Goal: Task Accomplishment & Management: Use online tool/utility

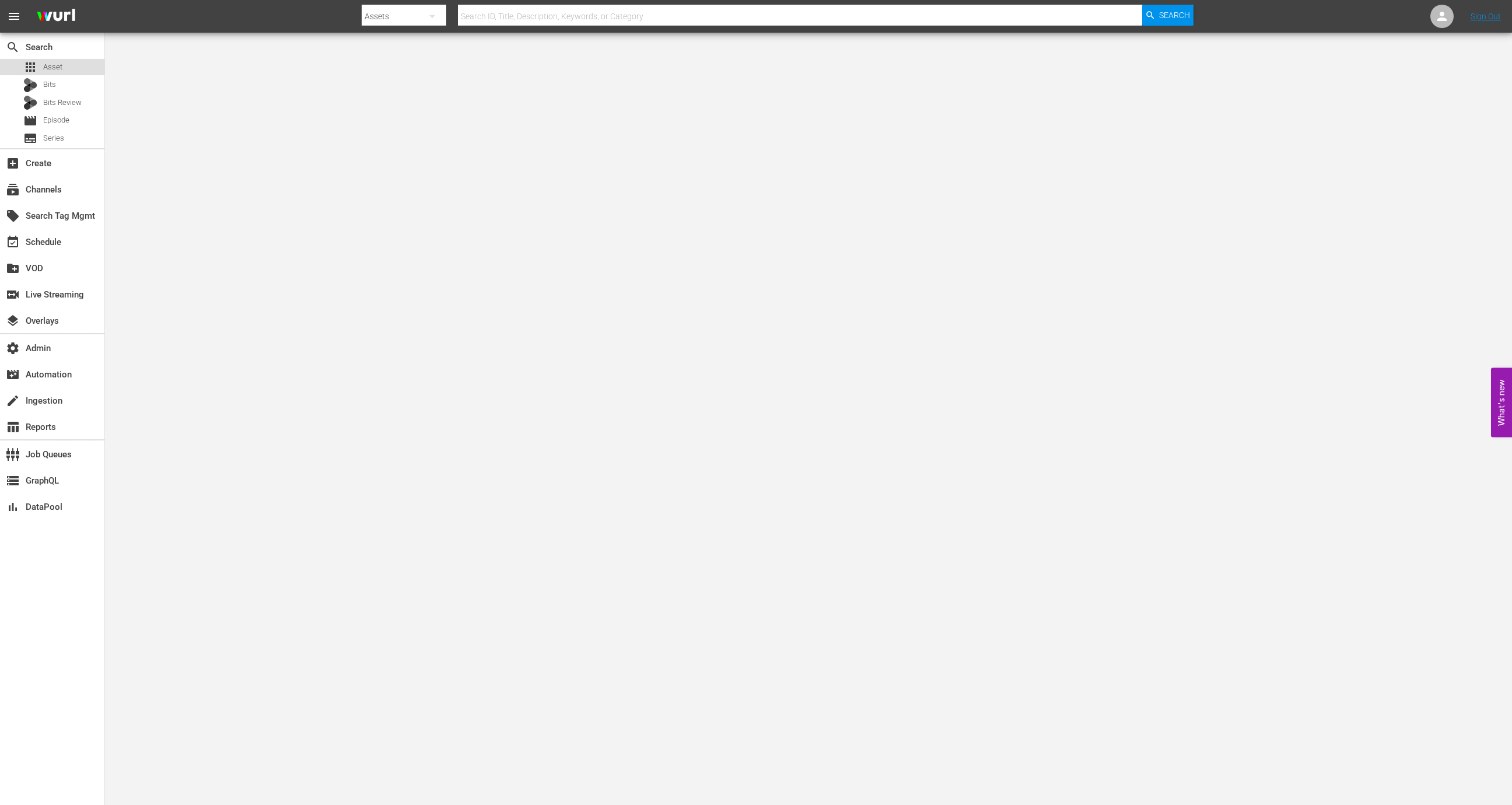
click at [73, 73] on div "apps Asset" at bounding box center [52, 67] width 104 height 17
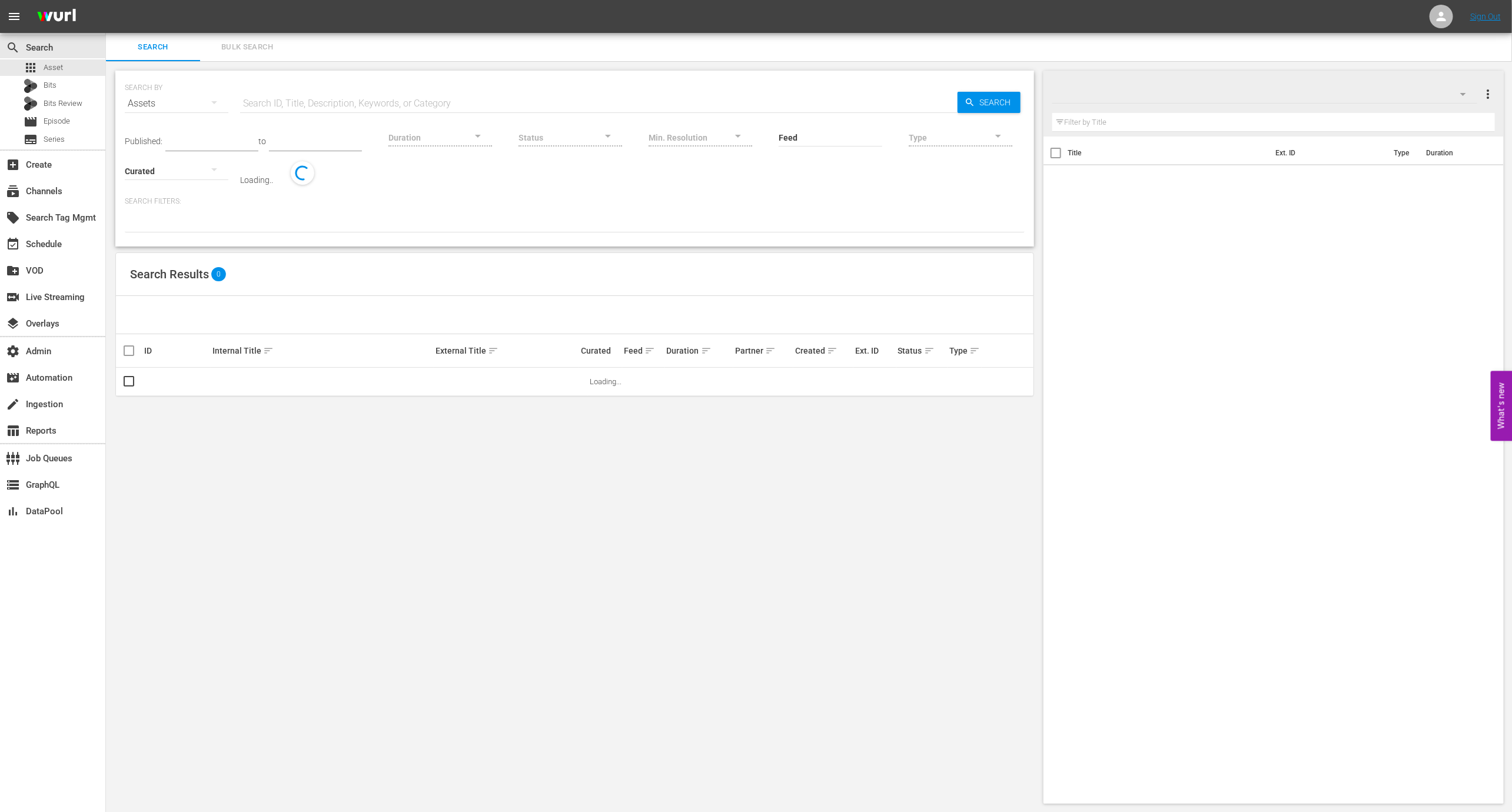
click at [350, 102] on input "text" at bounding box center [599, 103] width 718 height 29
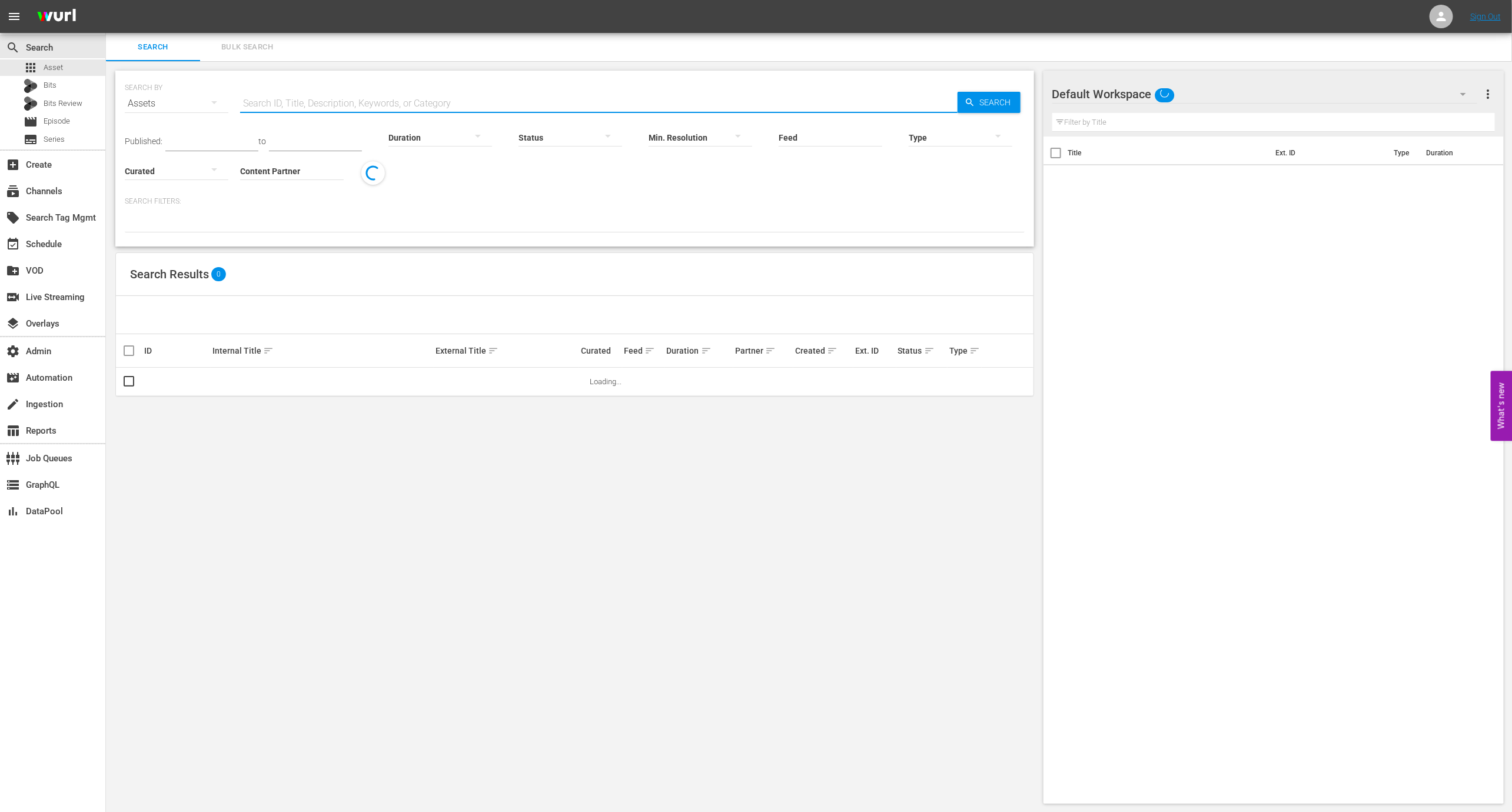
paste input "Best of Pawn Stars by History Channel ID 1"
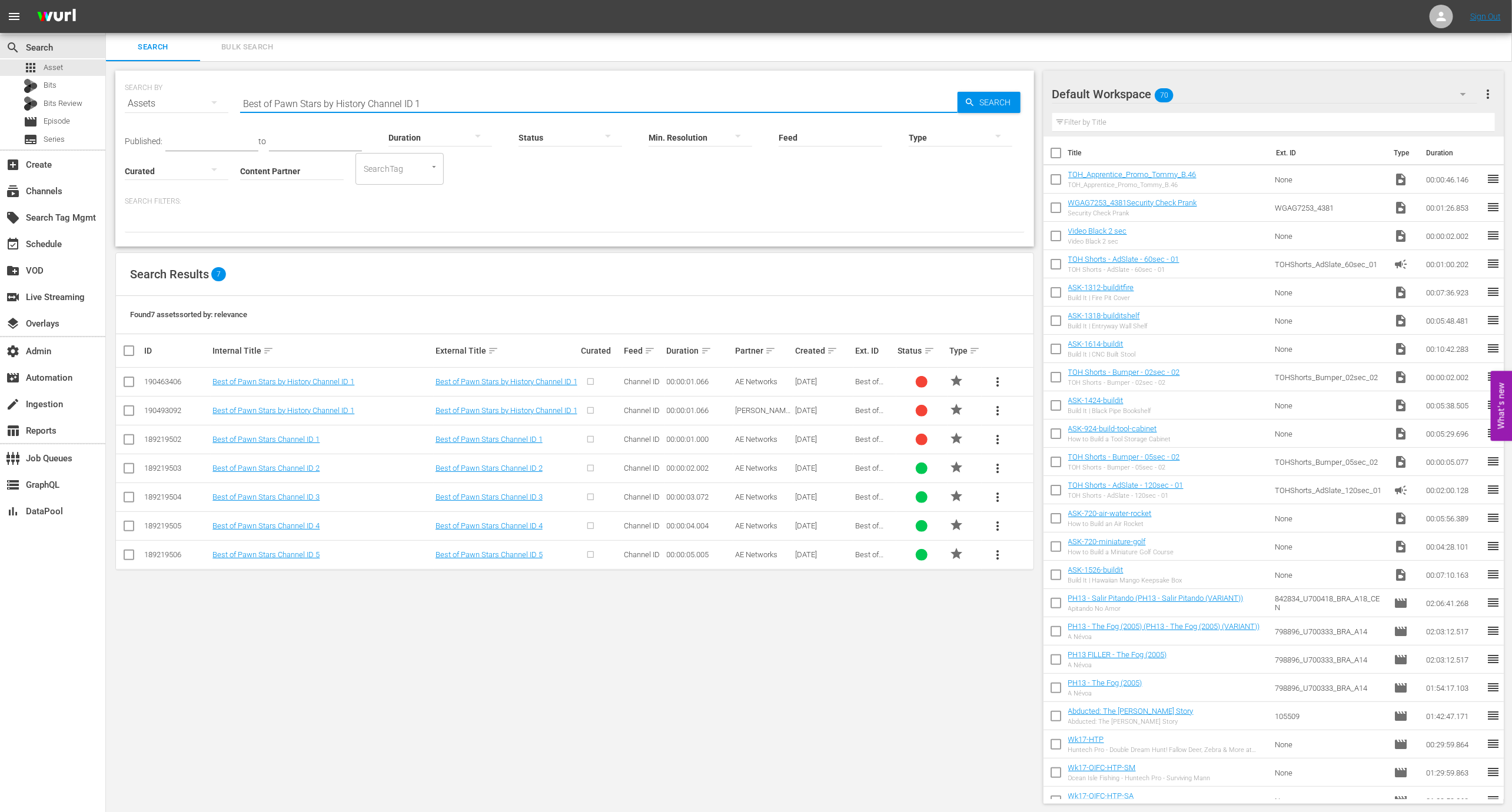
type input "Best of Pawn Stars by History Channel ID 1"
click at [169, 411] on div "190493092" at bounding box center [176, 410] width 65 height 9
copy div "190493092"
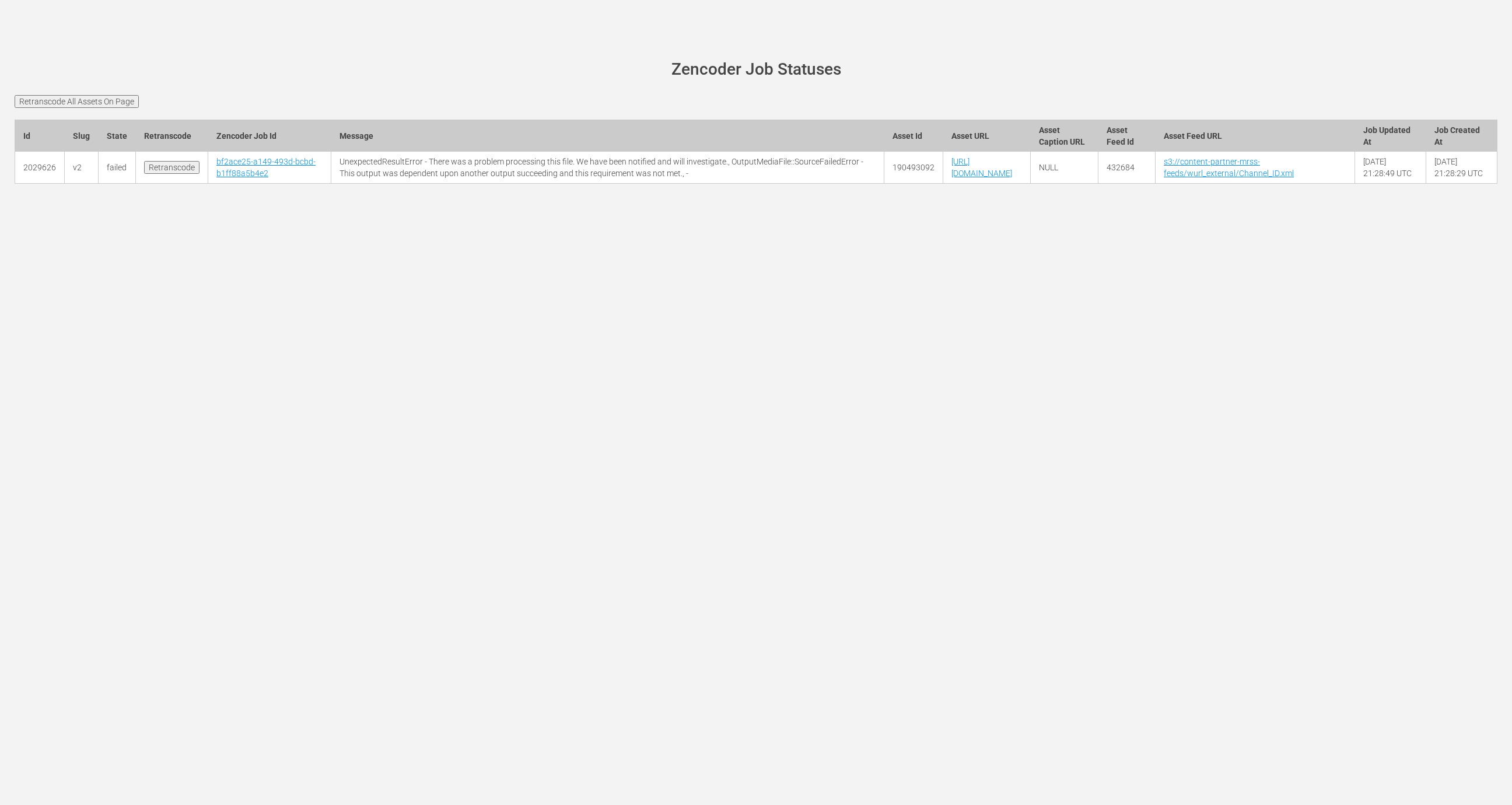
click at [131, 100] on input "Retranscode All Assets On Page" at bounding box center [77, 101] width 124 height 13
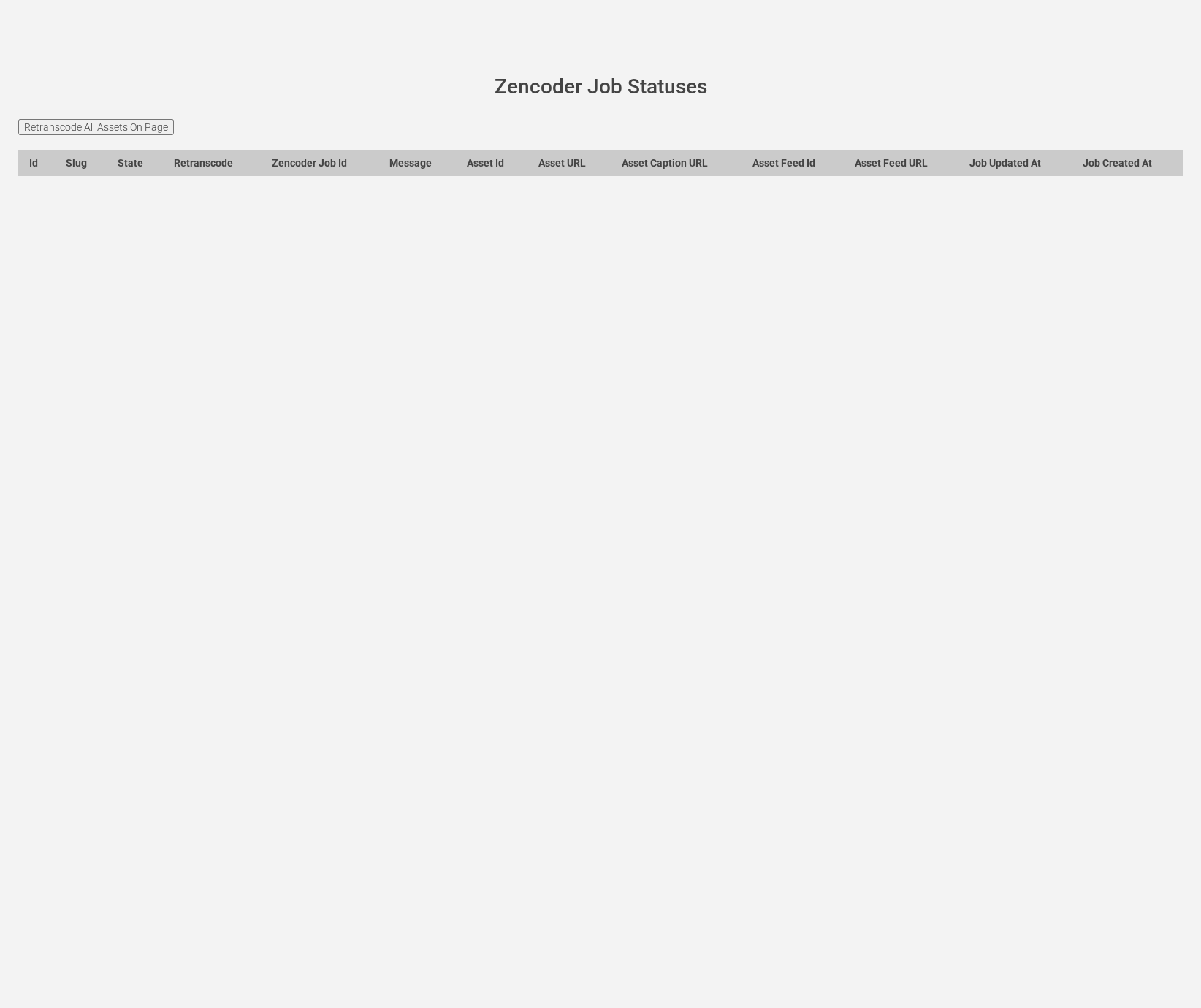
click at [369, 601] on div "wurl-scheduler.com site status Zencoder Job Statuses Retranscode All Assets On …" at bounding box center [600, 504] width 1201 height 1008
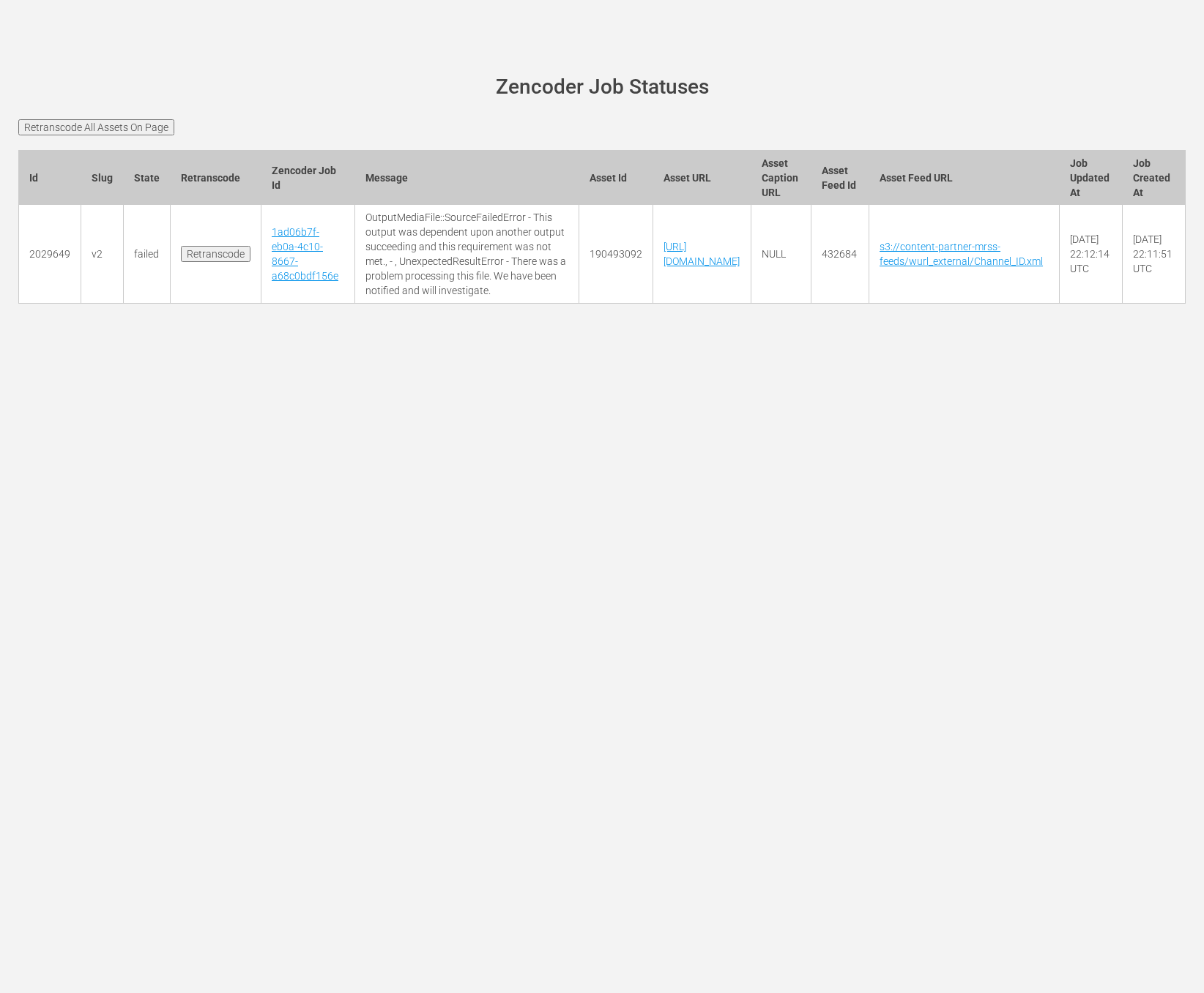
click at [294, 270] on td "1ad06b7f-eb0a-4c10-8667-a68c0bdf156e" at bounding box center [309, 255] width 94 height 99
click at [293, 298] on td "1ad06b7f-eb0a-4c10-8667-a68c0bdf156e" at bounding box center [309, 255] width 94 height 99
click at [295, 282] on td "1ad06b7f-eb0a-4c10-8667-a68c0bdf156e" at bounding box center [309, 255] width 94 height 99
click at [295, 282] on link "1ad06b7f-eb0a-4c10-8667-a68c0bdf156e" at bounding box center [304, 254] width 67 height 55
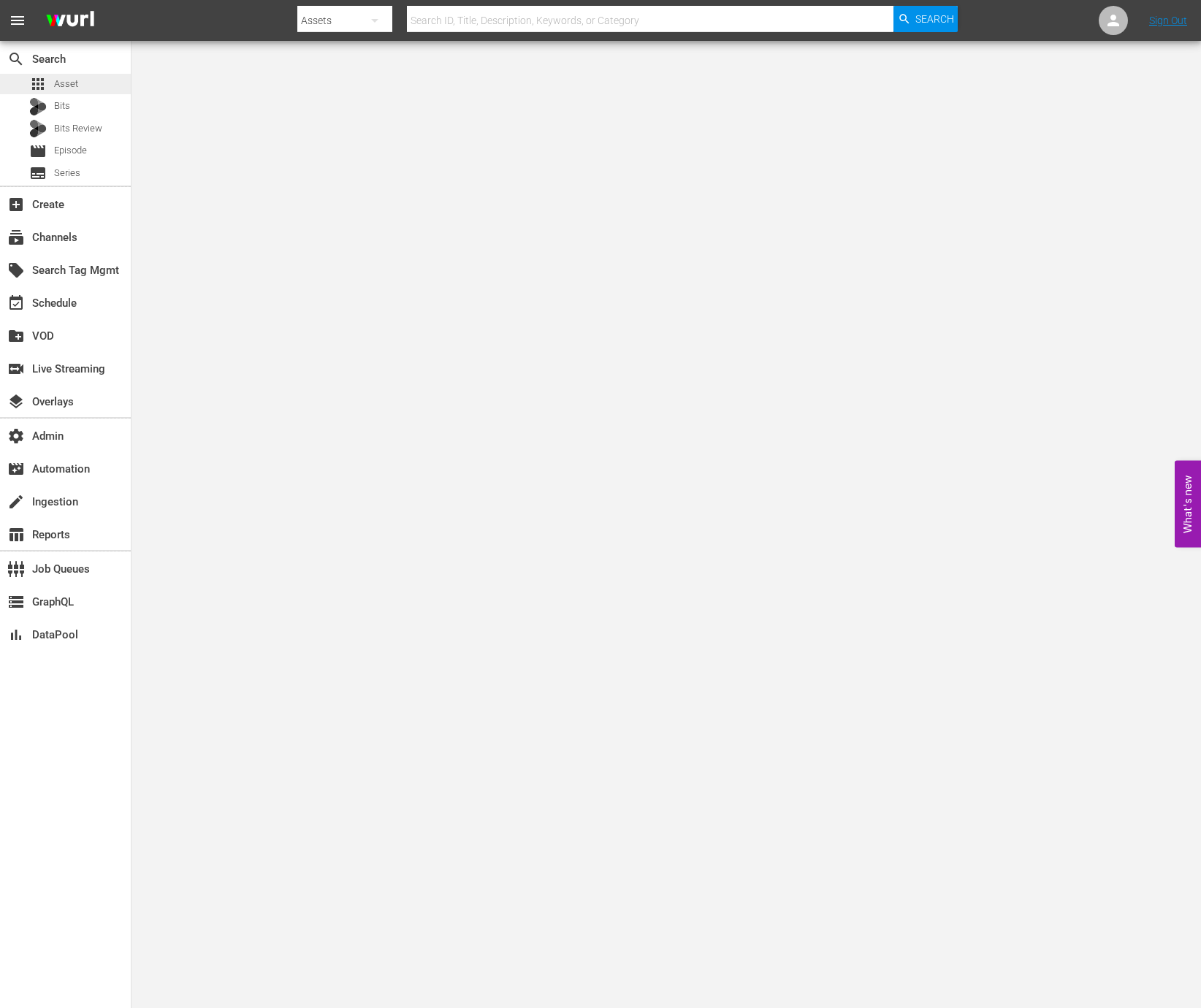
click at [87, 84] on div "apps Asset" at bounding box center [65, 84] width 131 height 21
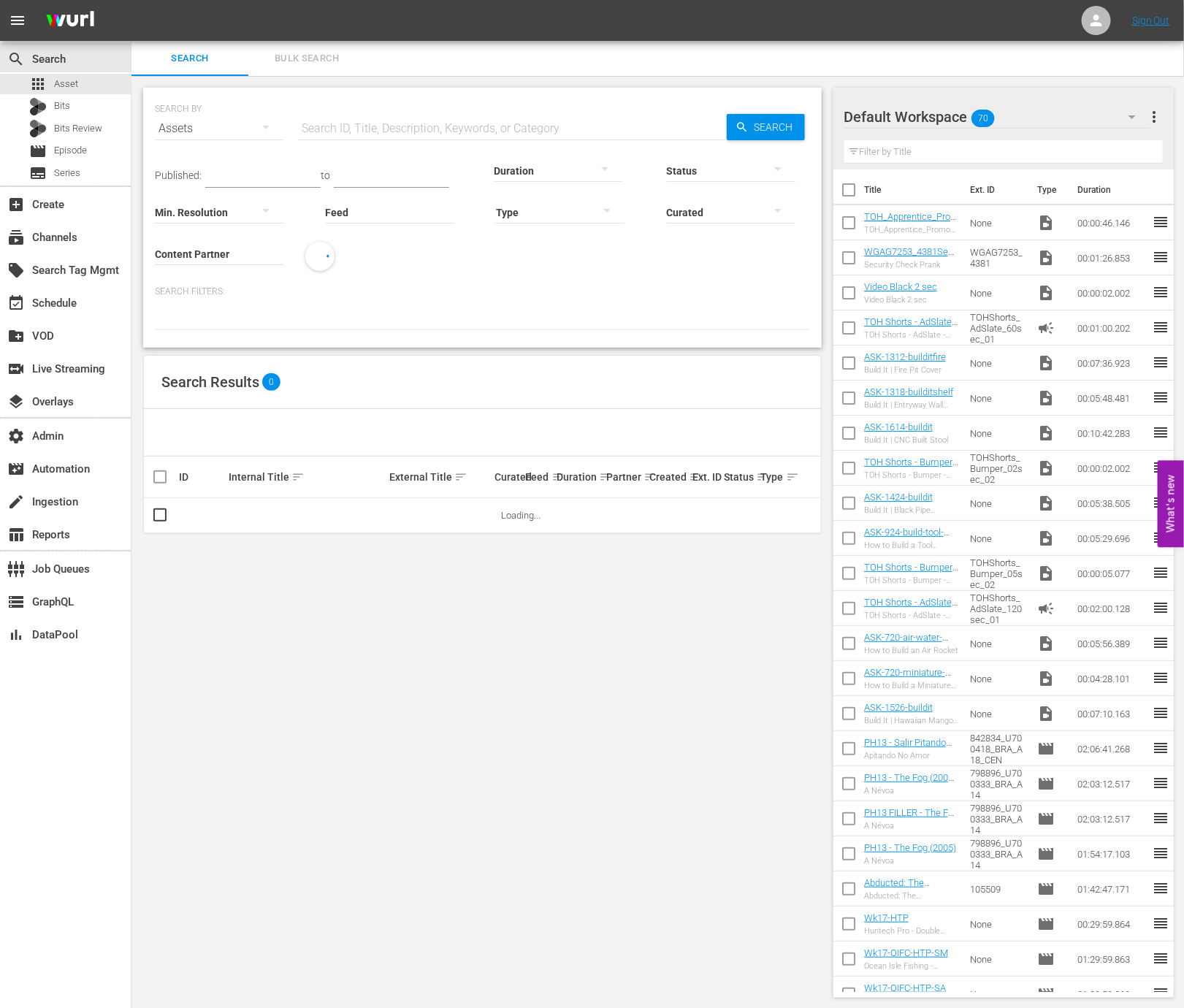
click at [253, 242] on input "Content Partner" at bounding box center [219, 254] width 129 height 53
click at [259, 289] on div "Wurl - External (327)" at bounding box center [273, 294] width 214 height 35
type input "Wurl - External (327)"
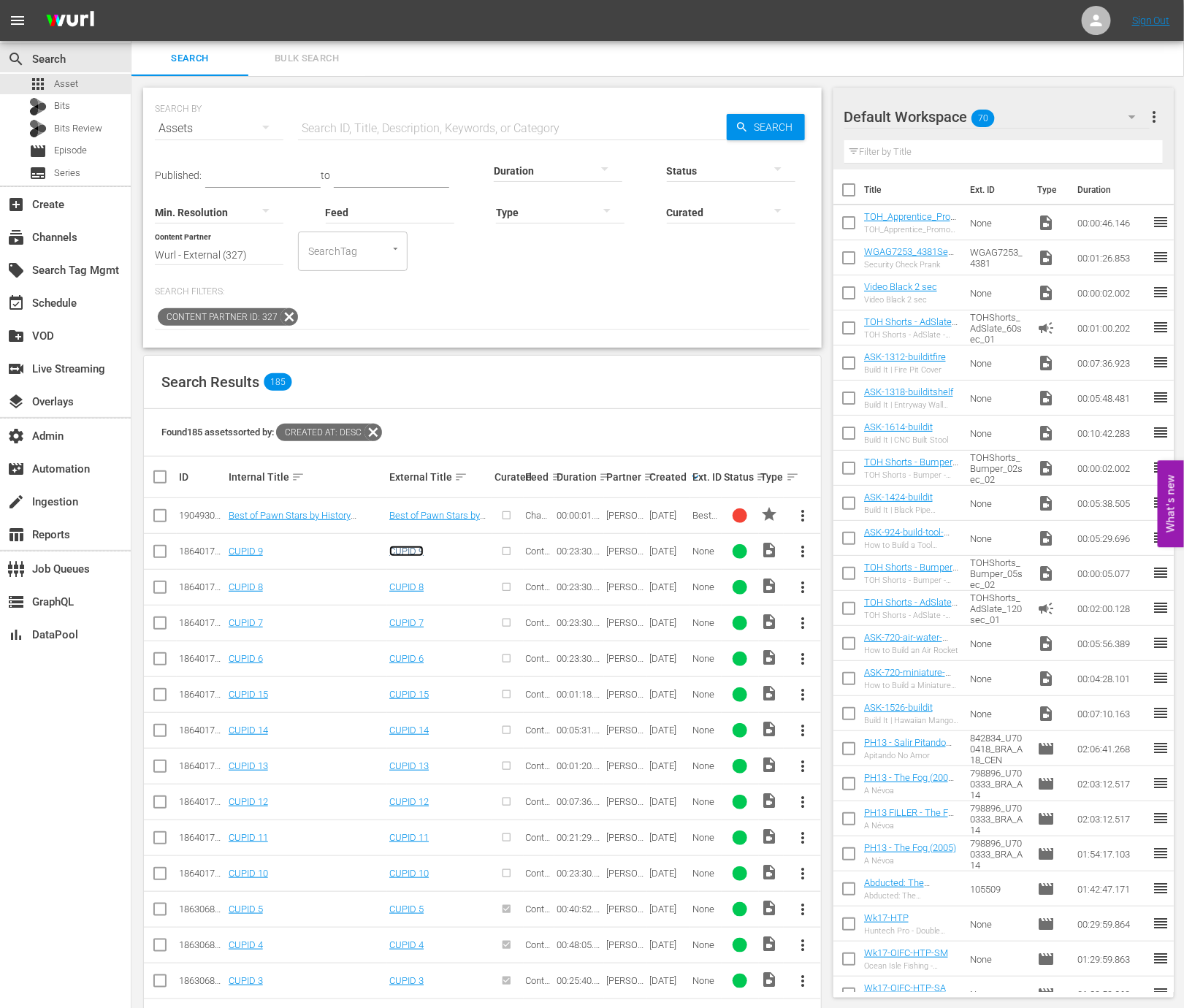
click at [393, 549] on link "CUPID 9" at bounding box center [406, 551] width 35 height 11
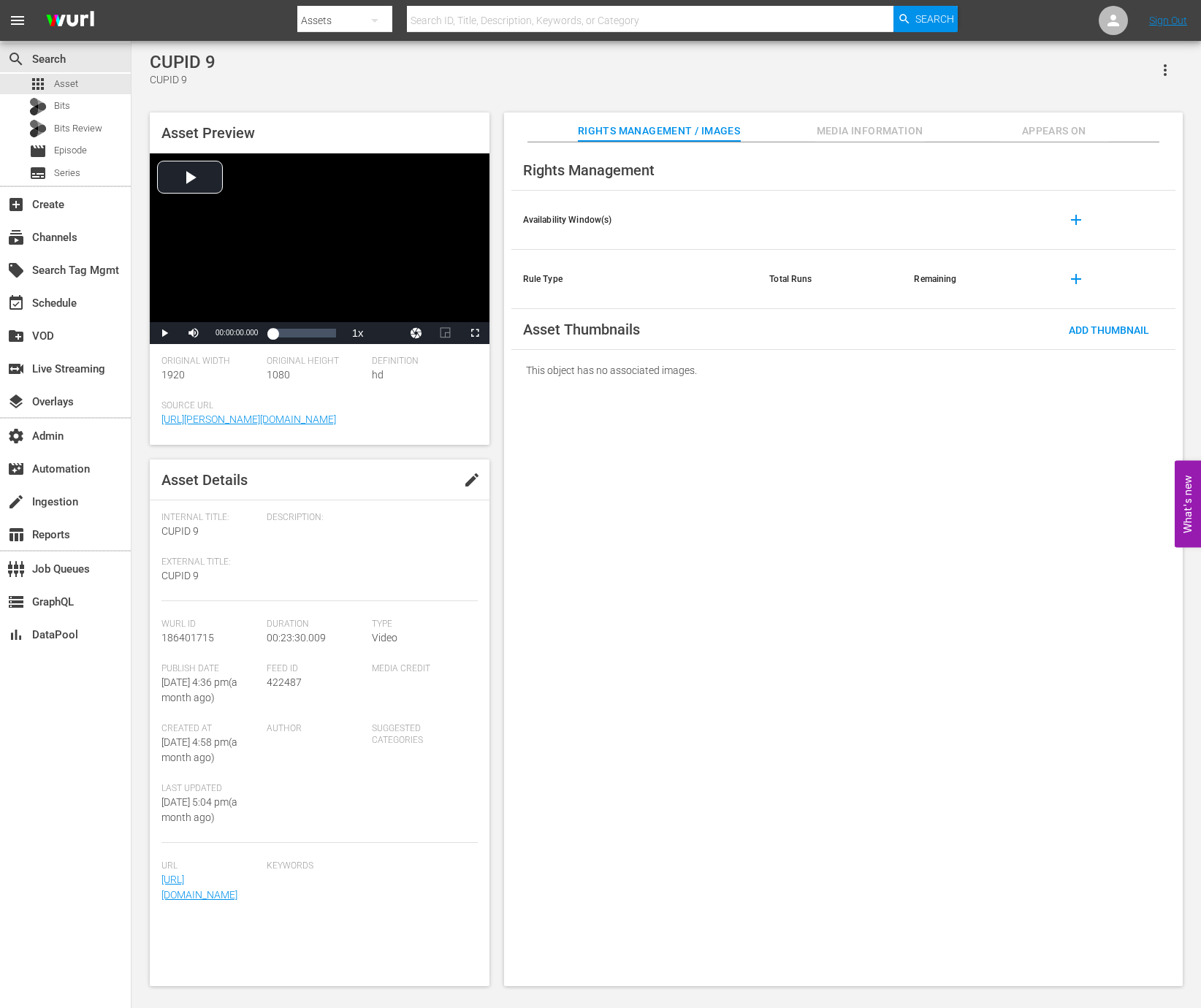
click at [274, 683] on span "422487" at bounding box center [284, 682] width 35 height 12
copy span "422487"
click at [89, 84] on div "apps Asset" at bounding box center [65, 84] width 131 height 21
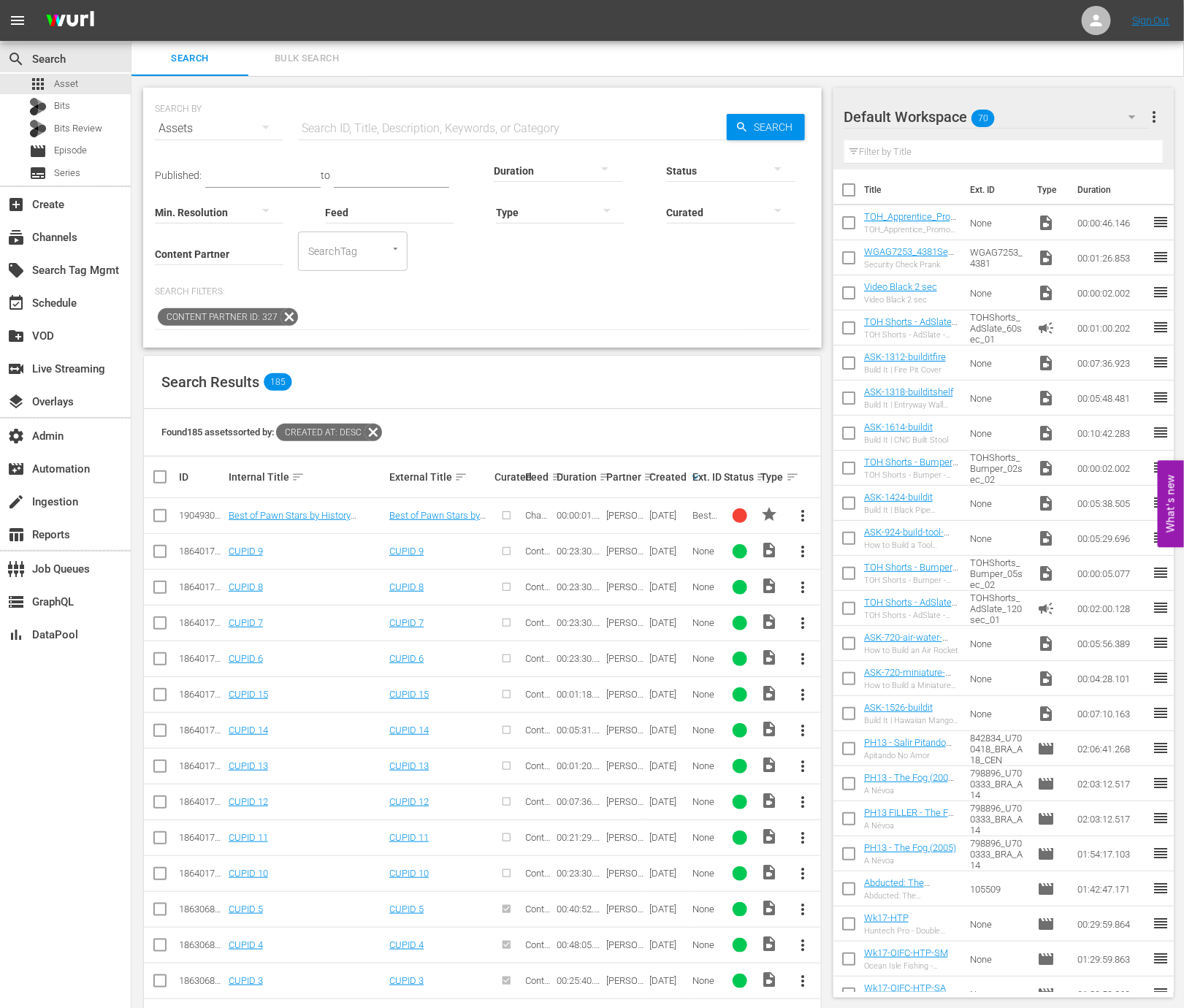
click at [379, 424] on icon at bounding box center [374, 432] width 19 height 19
click at [190, 512] on div "190493136" at bounding box center [202, 515] width 45 height 11
copy div "190493136"
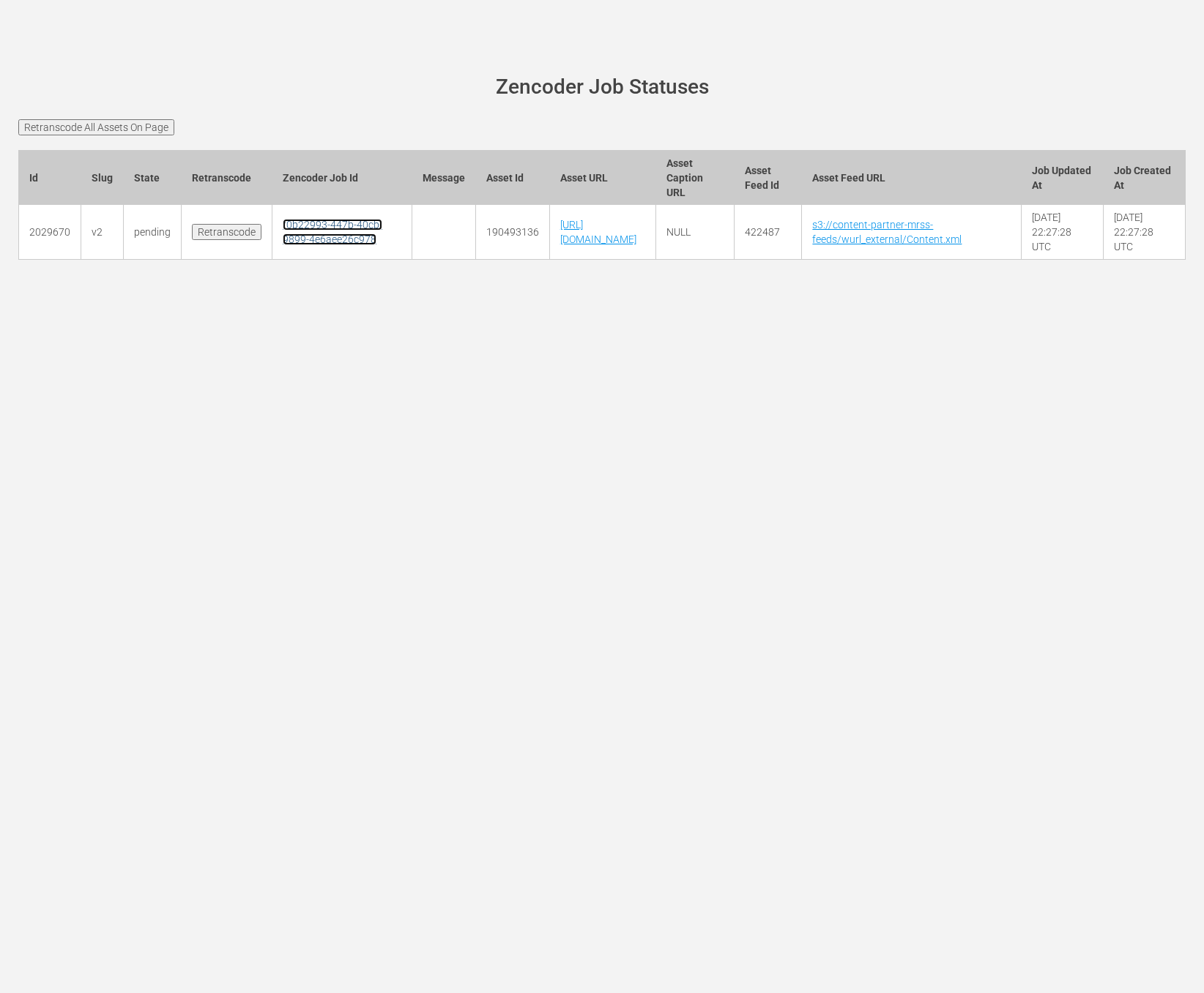
click at [290, 229] on link "f0b22993-447b-40cb-9899-4e6aee26c978" at bounding box center [332, 232] width 100 height 26
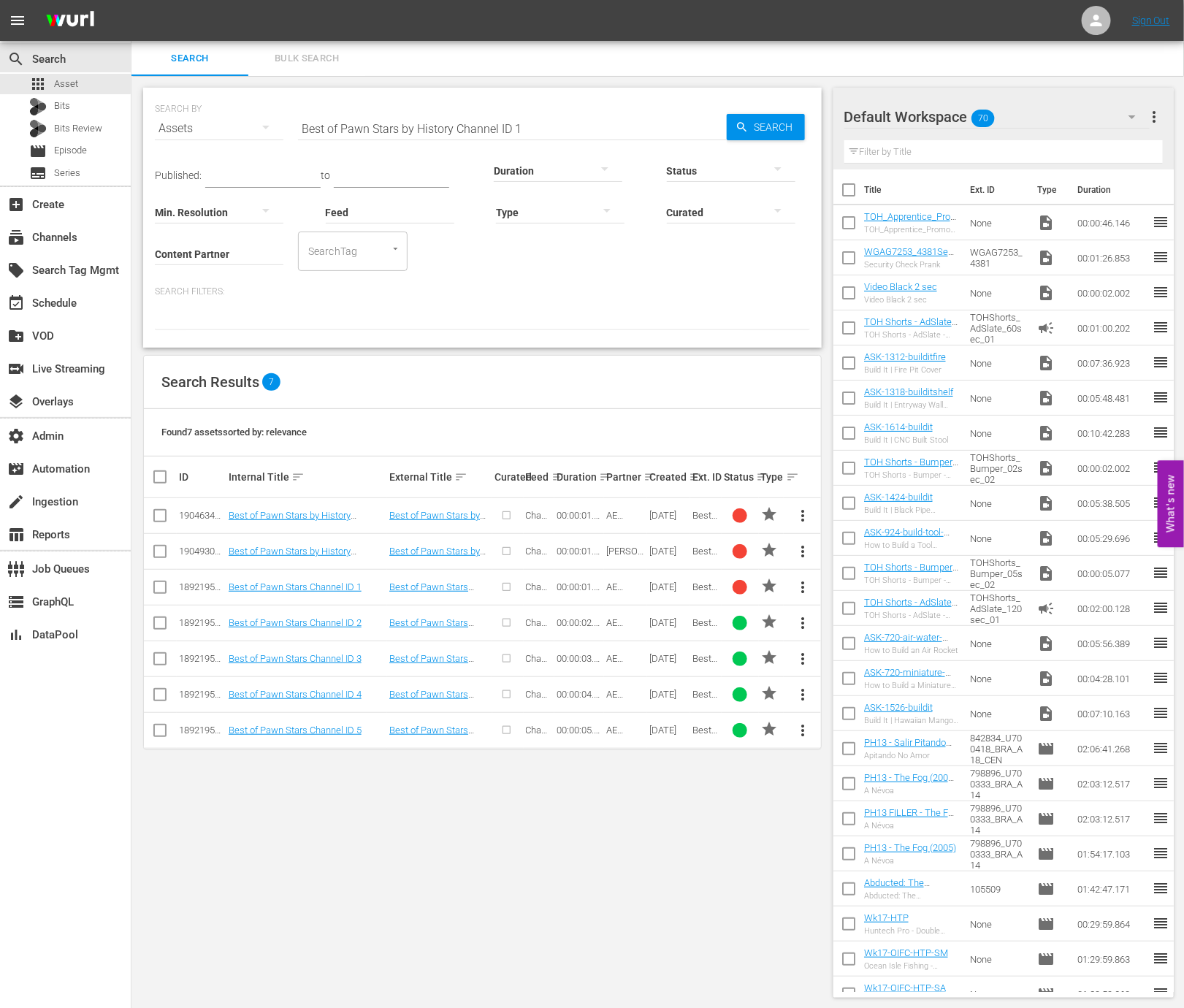
click at [554, 129] on input "Best of Pawn Stars by History Channel ID 1" at bounding box center [513, 128] width 429 height 35
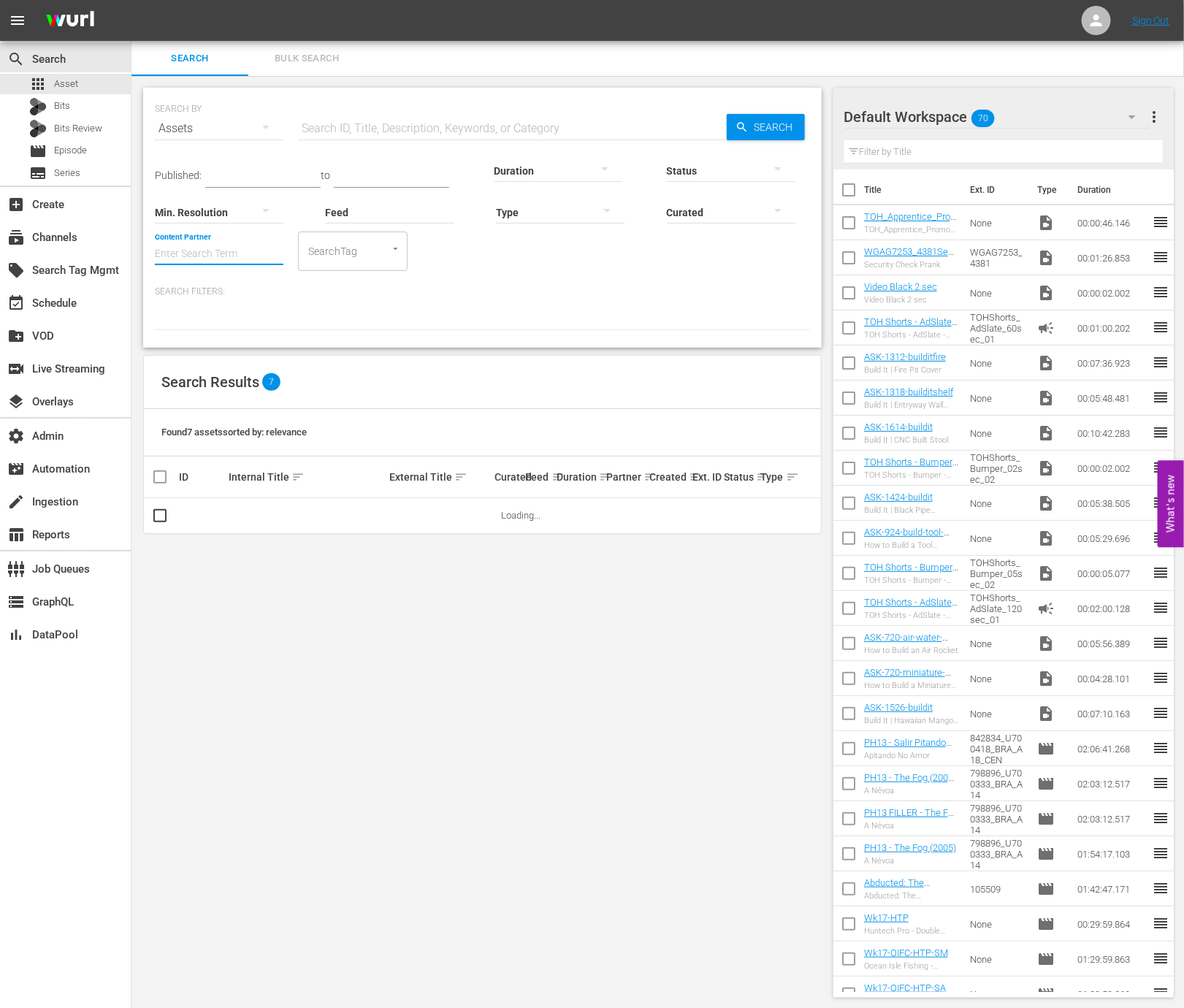
click at [216, 252] on input "Content Partner" at bounding box center [219, 254] width 129 height 53
click at [225, 286] on div "Wurl - External (327)" at bounding box center [273, 294] width 214 height 35
type input "Wurl - External (327)"
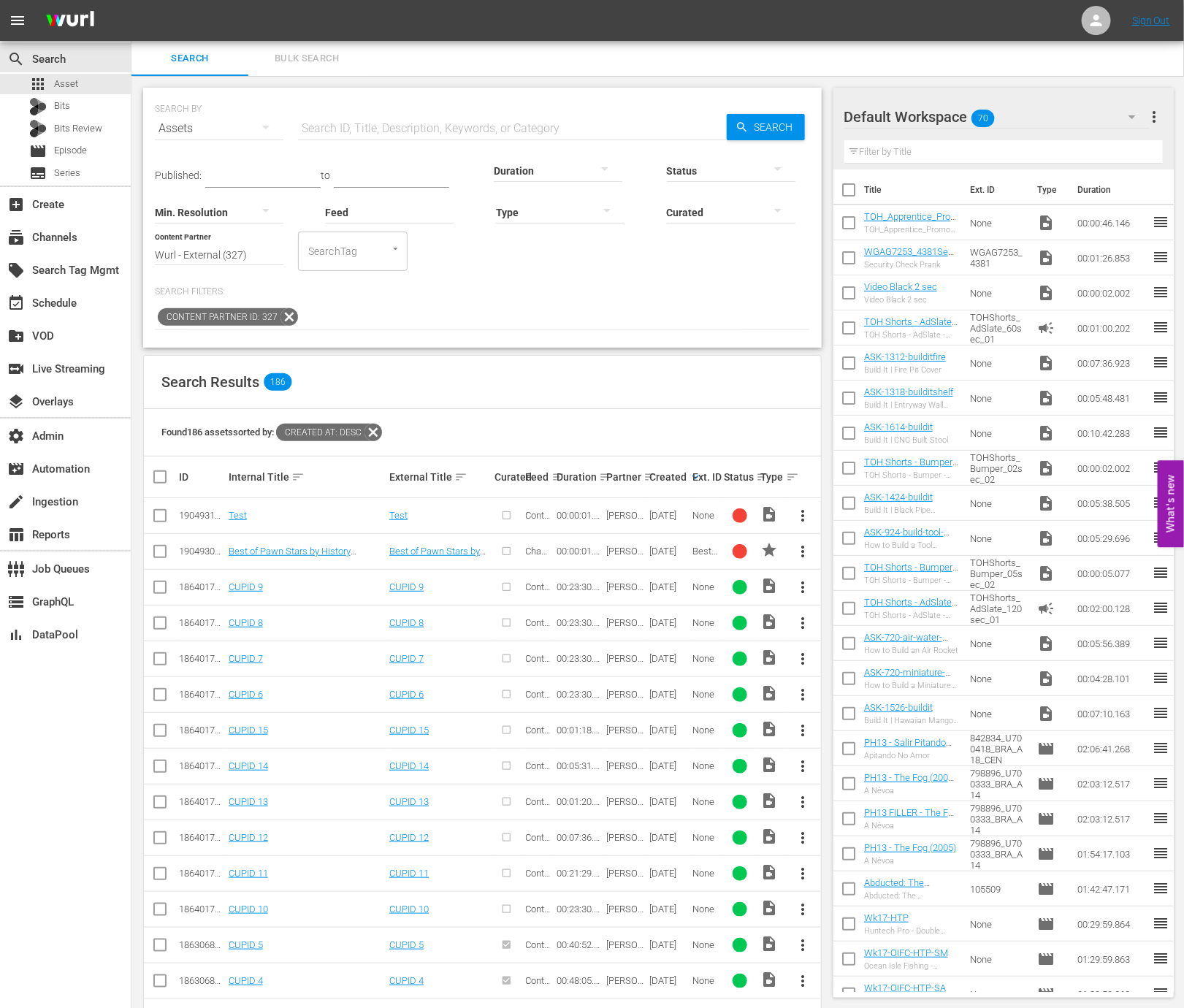
click at [203, 506] on td "190493136" at bounding box center [201, 515] width 49 height 35
click at [237, 514] on link "Test" at bounding box center [237, 515] width 18 height 11
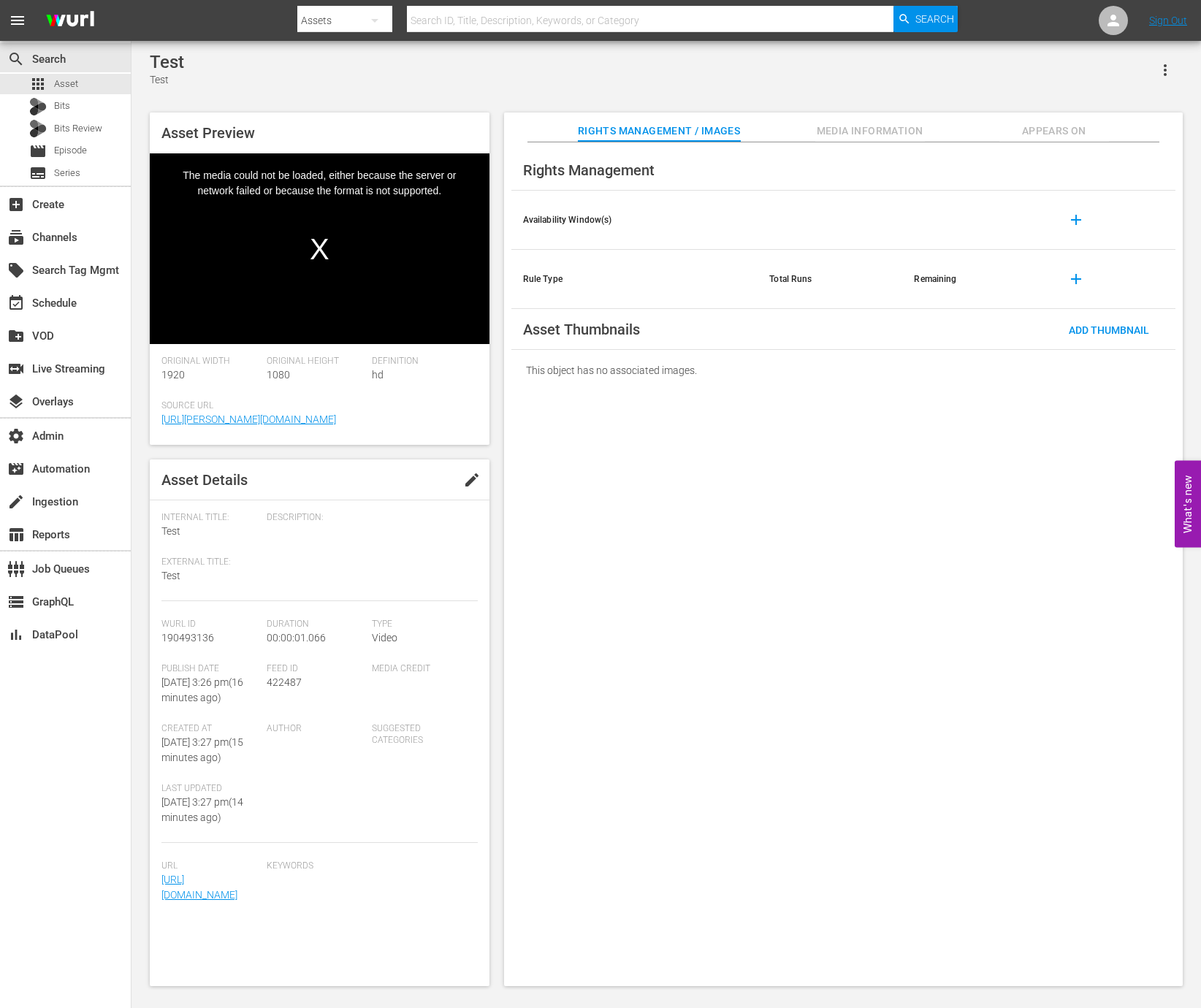
click at [277, 688] on span "422487" at bounding box center [284, 682] width 35 height 12
copy span "422487"
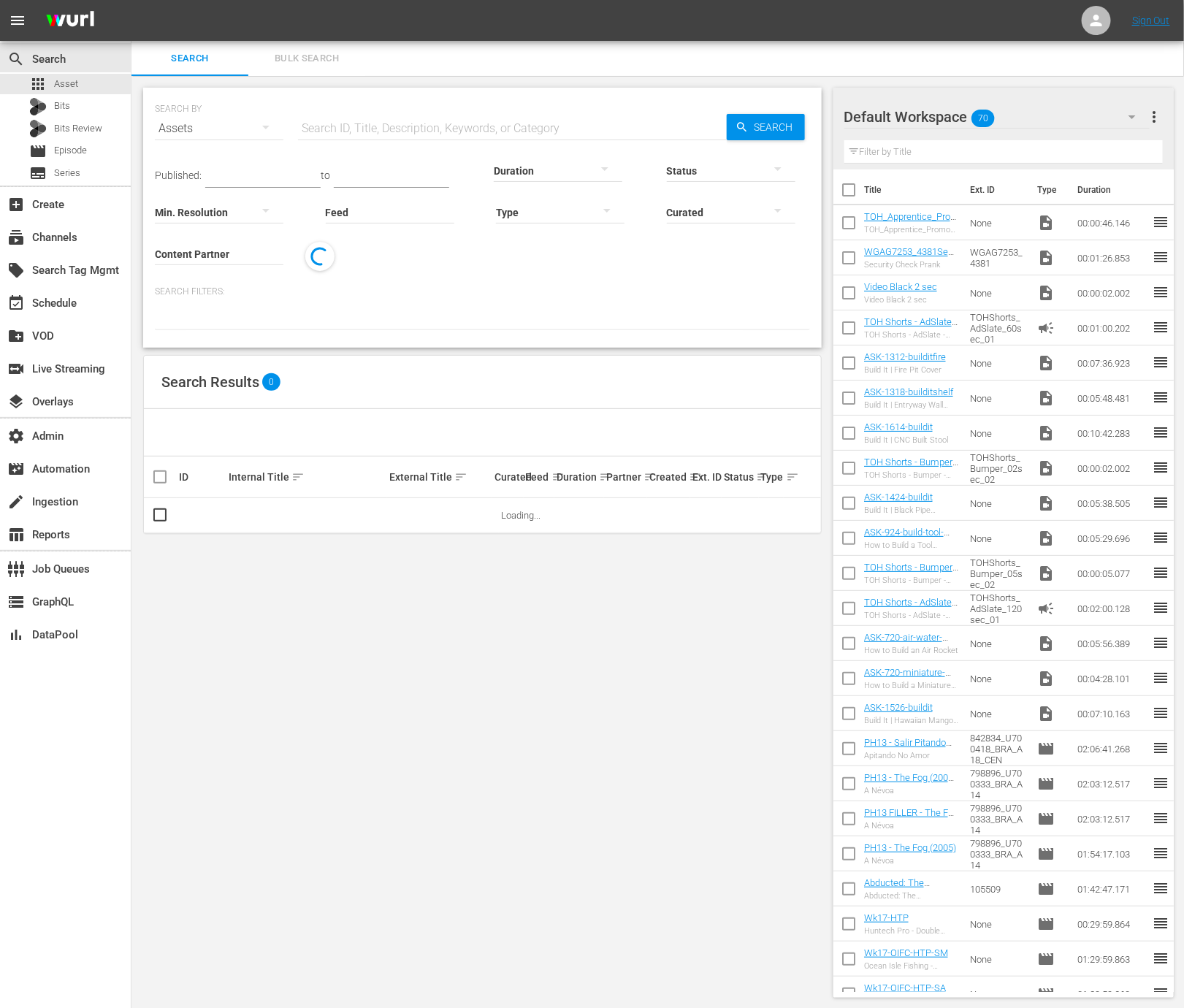
click at [242, 257] on input "Content Partner" at bounding box center [219, 254] width 129 height 53
click at [255, 294] on div "Wurl - External (327)" at bounding box center [273, 294] width 214 height 35
type input "Wurl - External (327)"
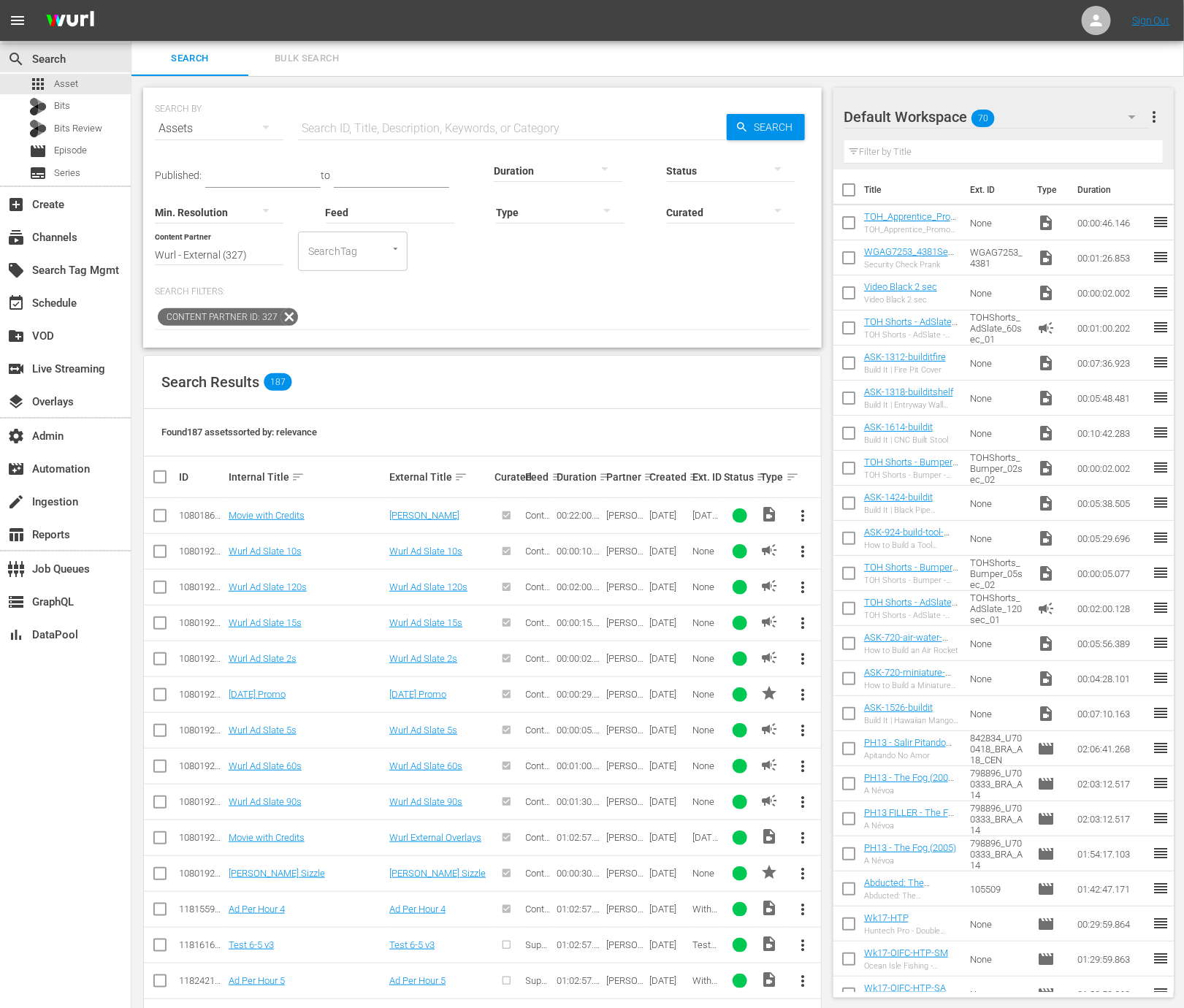
click at [686, 475] on div "Created sort" at bounding box center [669, 476] width 39 height 17
click at [692, 479] on th "Ext. ID" at bounding box center [705, 476] width 30 height 41
click at [690, 476] on th "Ext. ID" at bounding box center [705, 476] width 30 height 41
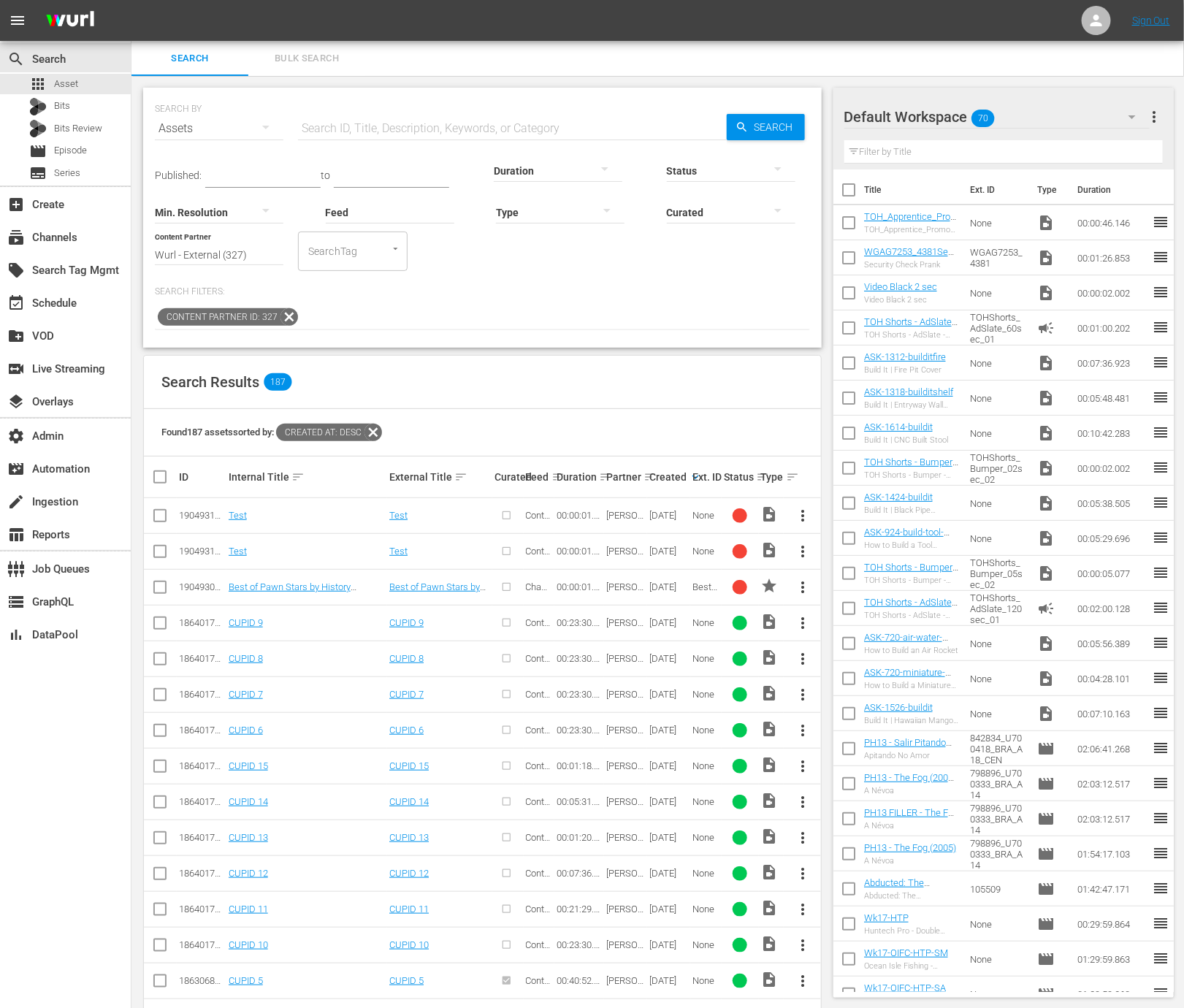
click at [187, 519] on div "190493137" at bounding box center [202, 515] width 45 height 11
copy div "190493137"
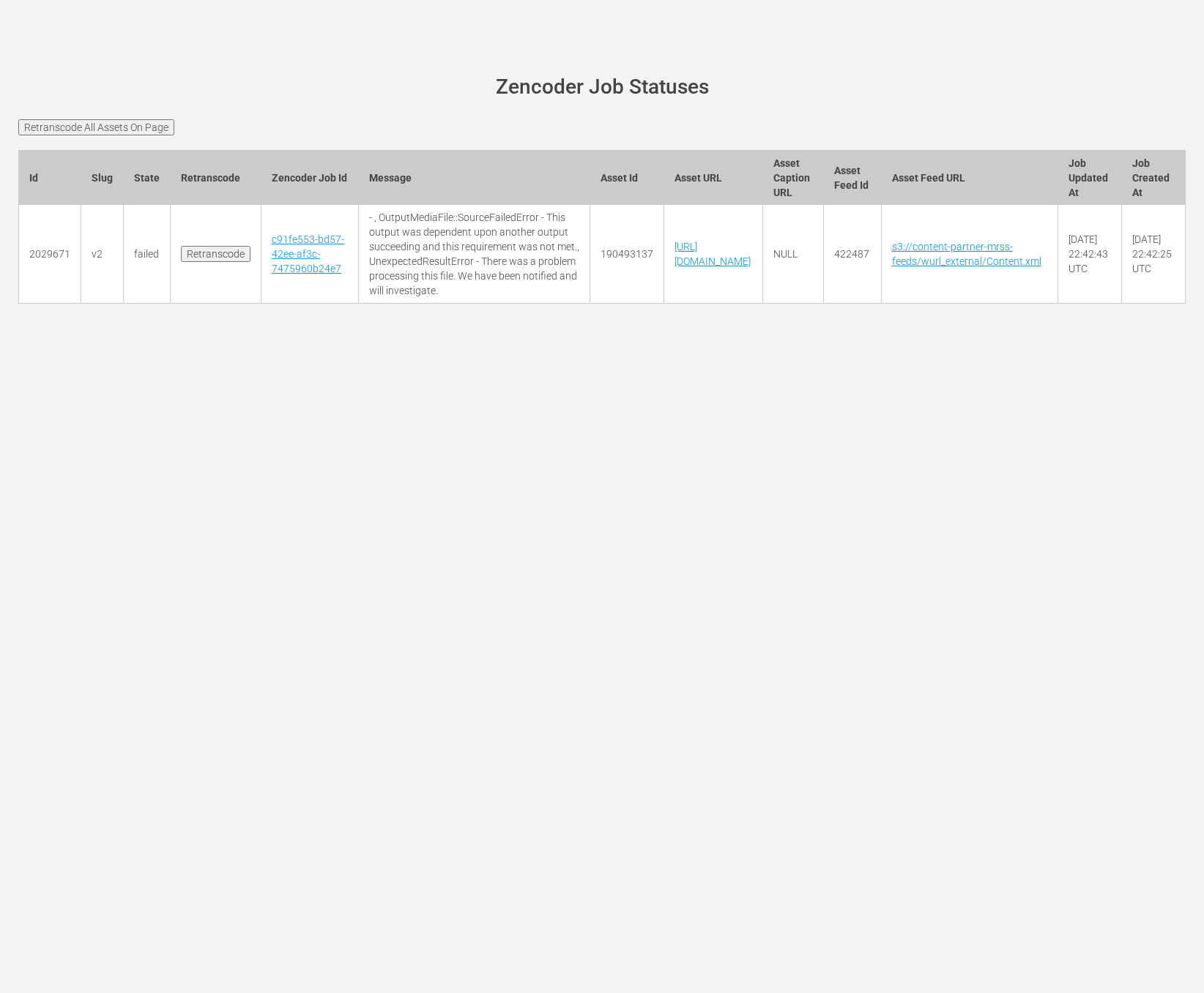
click at [286, 303] on td "c91fe553-bd57-42ee-af3c-7475960b24e7" at bounding box center [310, 255] width 97 height 99
click at [288, 275] on link "c91fe553-bd57-42ee-af3c-7475960b24e7" at bounding box center [308, 253] width 73 height 41
